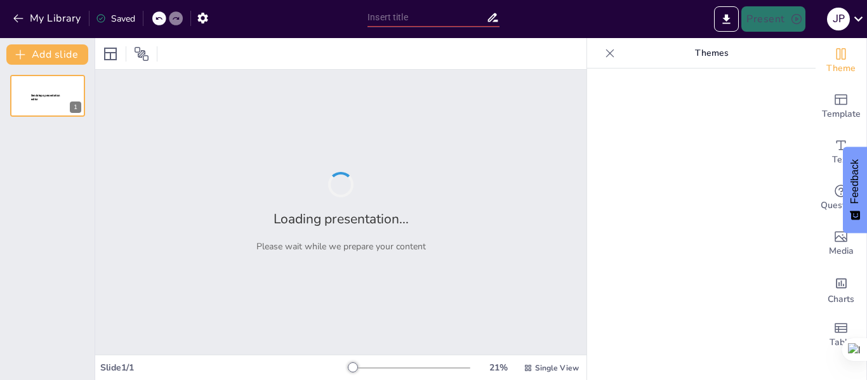
type input "Técnicas de Estudio para Potenciar tu Aprendizaje"
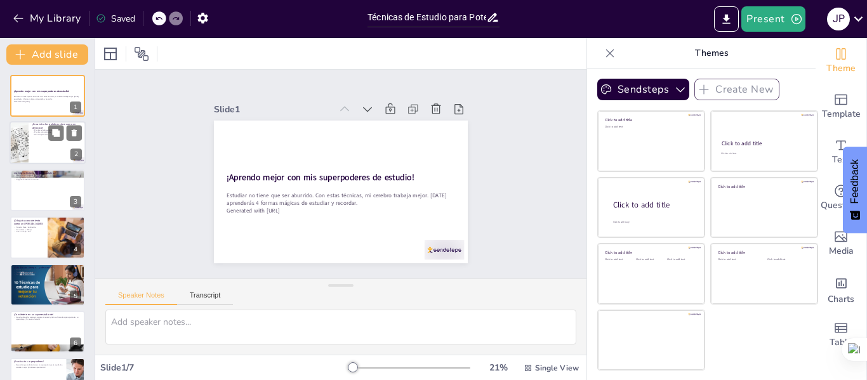
click at [29, 122] on div "¡Encuentra las palabras clave como un detective! Practica el subrayado con colo…" at bounding box center [48, 122] width 76 height 0
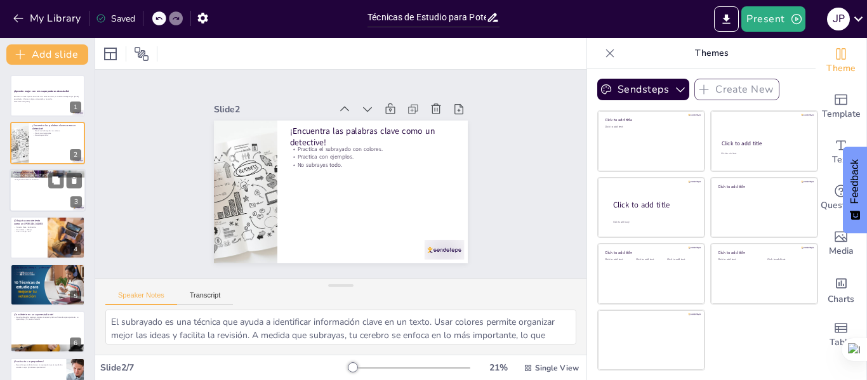
click at [44, 187] on div at bounding box center [48, 190] width 76 height 43
type textarea "Resumir en tus propias palabras es una excelente manera de asegurarte de que co…"
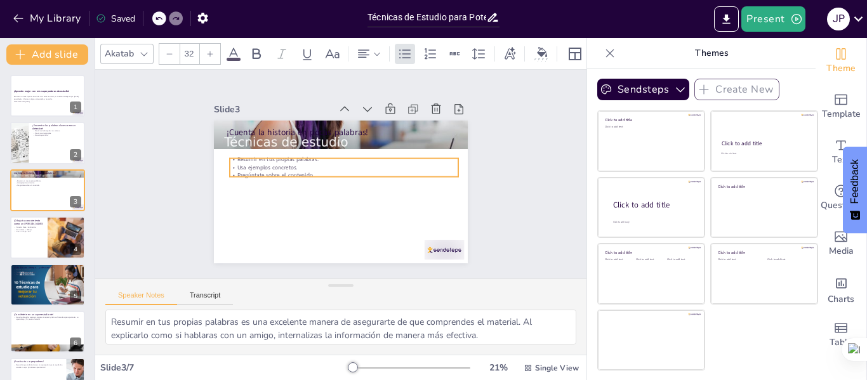
drag, startPoint x: 289, startPoint y: 141, endPoint x: 293, endPoint y: 161, distance: 19.3
click at [296, 161] on p "Usa ejemplos concretos." at bounding box center [346, 180] width 100 height 212
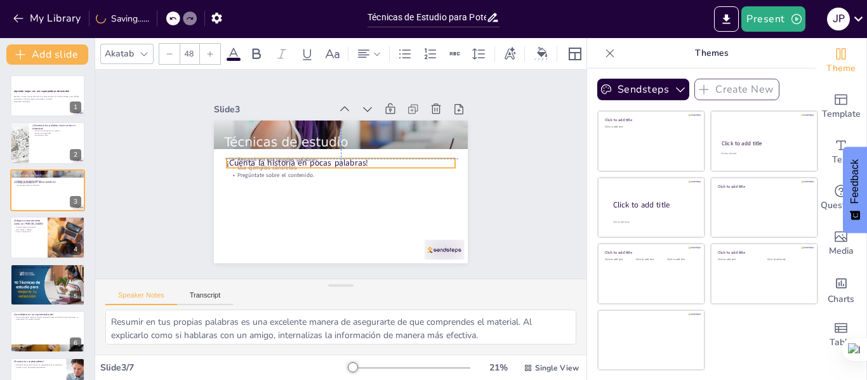
drag, startPoint x: 273, startPoint y: 129, endPoint x: 272, endPoint y: 159, distance: 29.8
click at [272, 159] on div "¡Cuenta la historia en pocas palabras! Resumir en tus propias palabras. Usa eje…" at bounding box center [357, 123] width 241 height 79
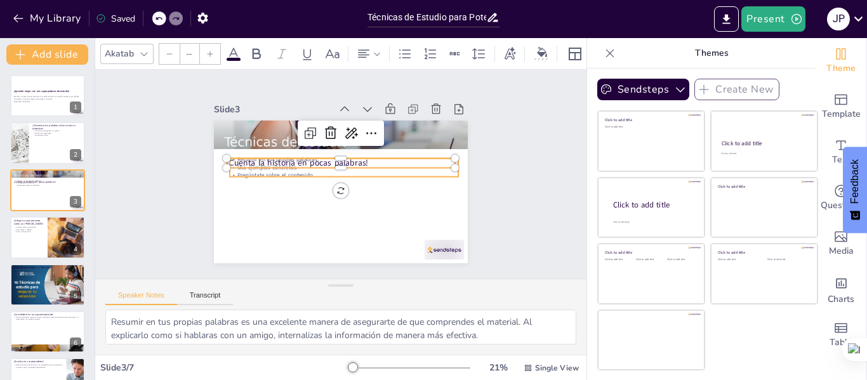
type input "32"
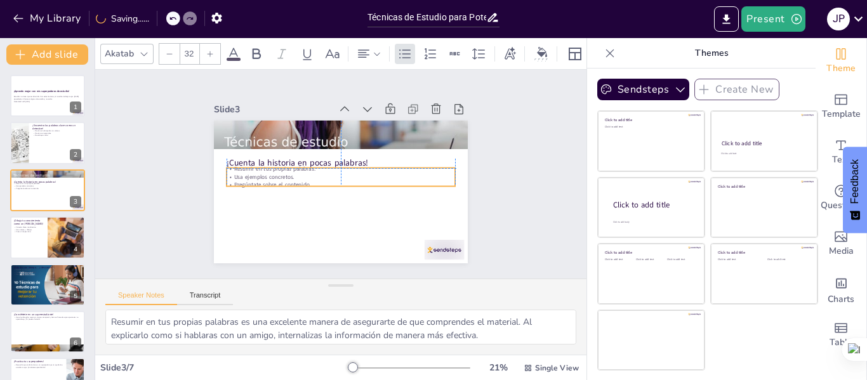
drag, startPoint x: 266, startPoint y: 172, endPoint x: 264, endPoint y: 180, distance: 8.5
click at [264, 180] on p "Pregúntate sobre el contenido." at bounding box center [333, 182] width 175 height 159
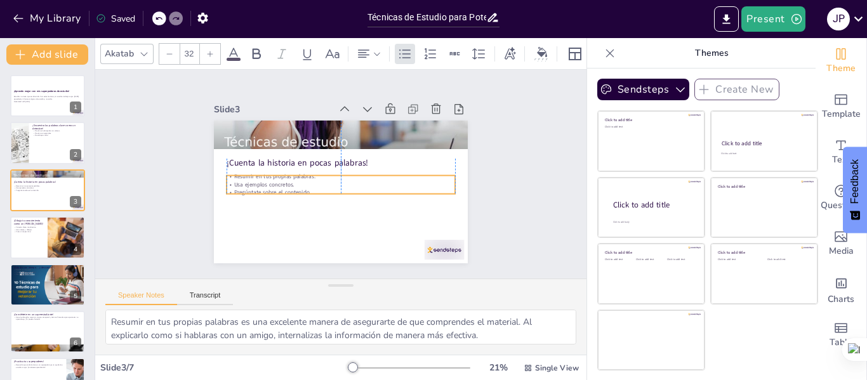
drag, startPoint x: 262, startPoint y: 174, endPoint x: 261, endPoint y: 181, distance: 7.6
click at [261, 181] on p "Usa ejemplos concretos." at bounding box center [338, 184] width 220 height 78
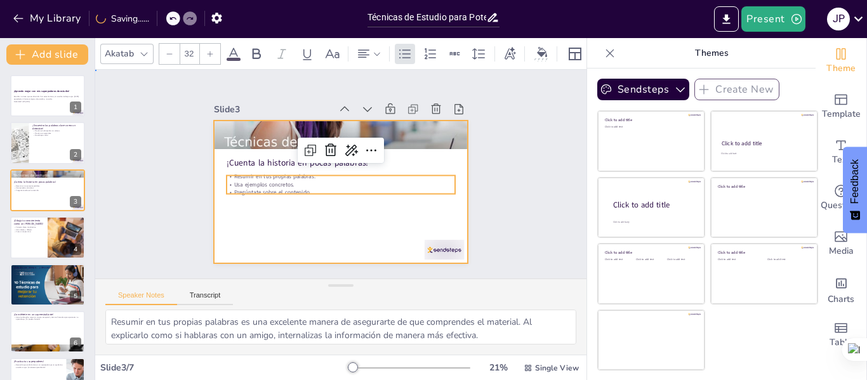
click at [274, 220] on div at bounding box center [337, 191] width 278 height 192
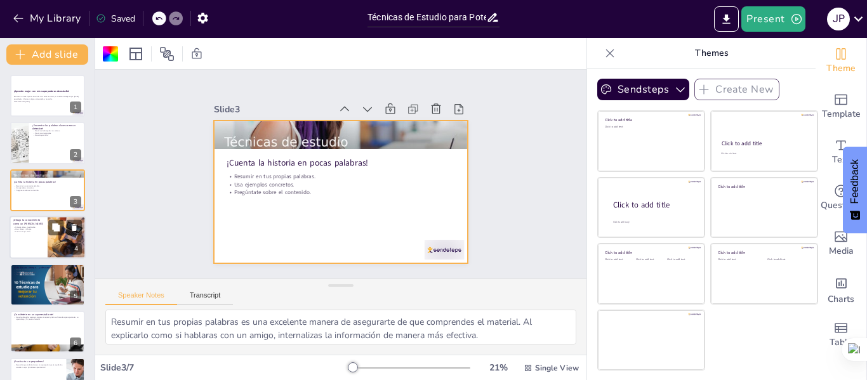
click at [39, 249] on div at bounding box center [48, 237] width 76 height 43
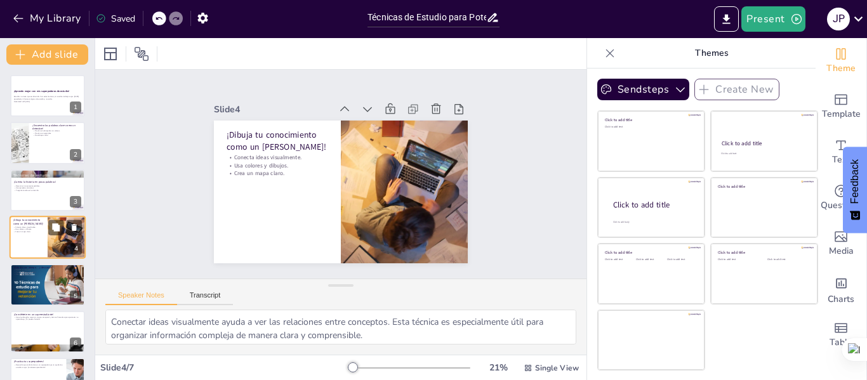
scroll to position [15, 0]
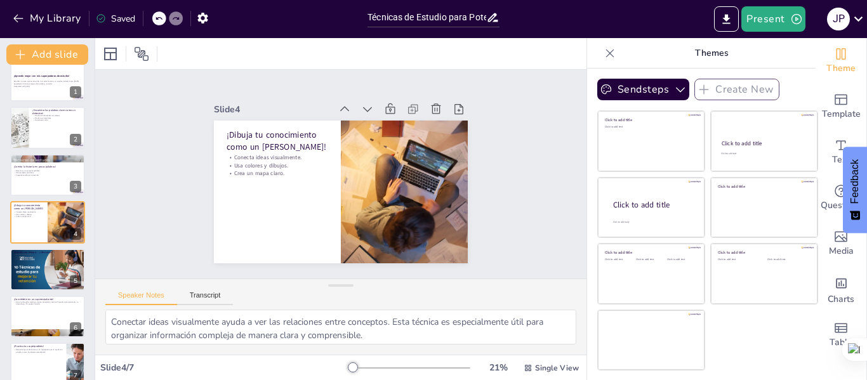
click at [43, 277] on div at bounding box center [47, 269] width 75 height 50
type textarea "Estudiar en intervalos es una técnica efectiva que mejora la concentración y la…"
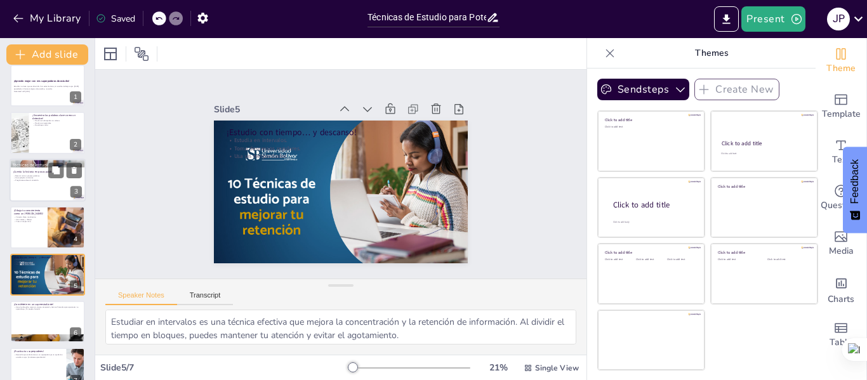
scroll to position [0, 0]
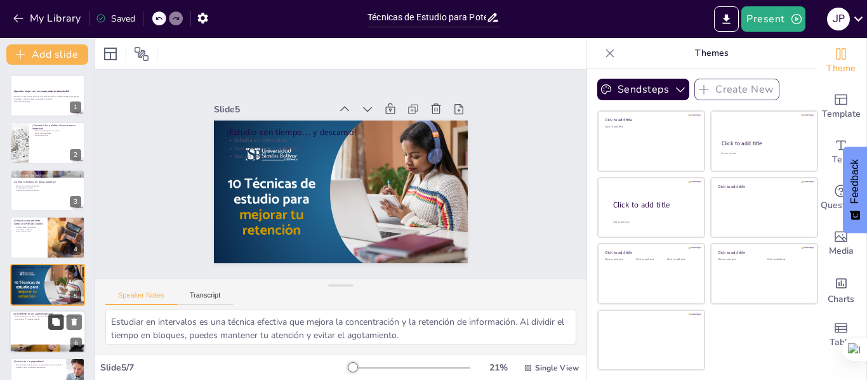
click at [56, 321] on icon at bounding box center [56, 322] width 8 height 8
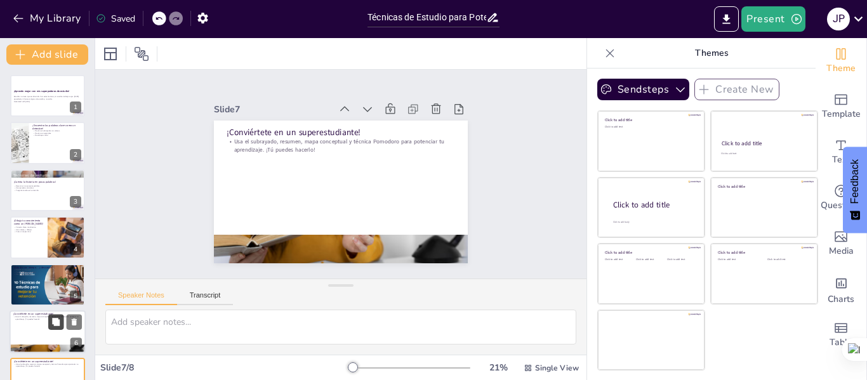
scroll to position [77, 0]
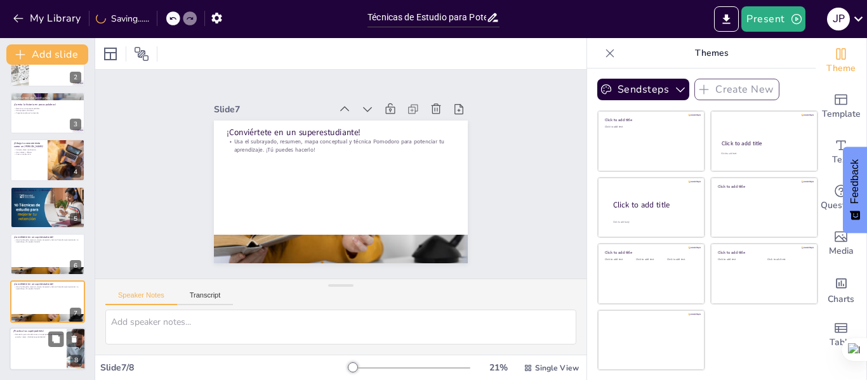
click at [47, 339] on div at bounding box center [48, 348] width 76 height 43
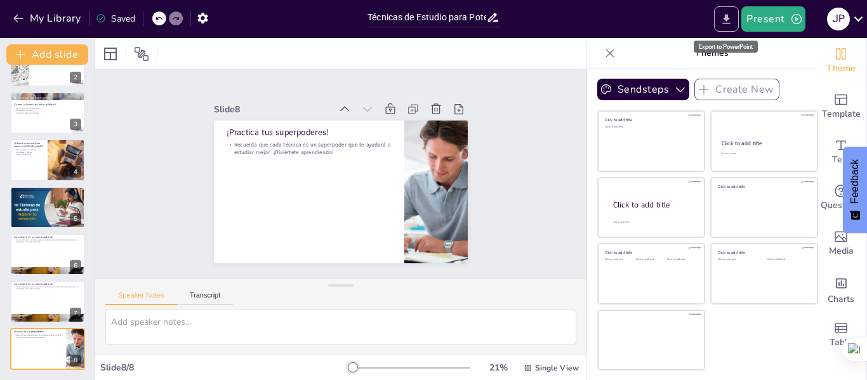
click at [730, 13] on icon "Export to PowerPoint" at bounding box center [726, 19] width 13 height 13
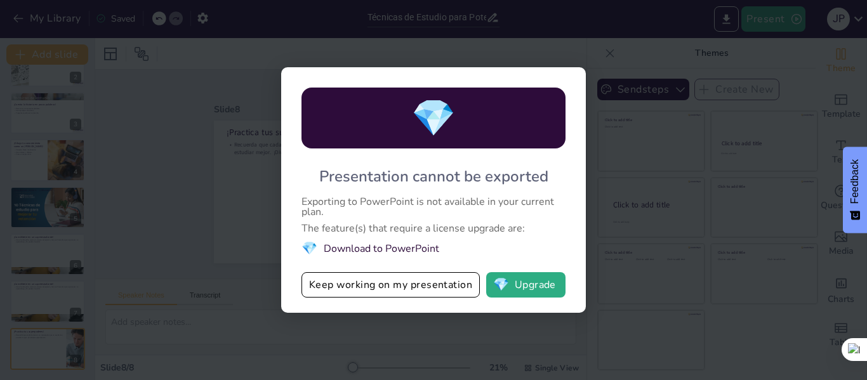
click at [676, 136] on div "💎 Presentation cannot be exported Exporting to PowerPoint is not available in y…" at bounding box center [433, 190] width 867 height 380
